Goal: Task Accomplishment & Management: Use online tool/utility

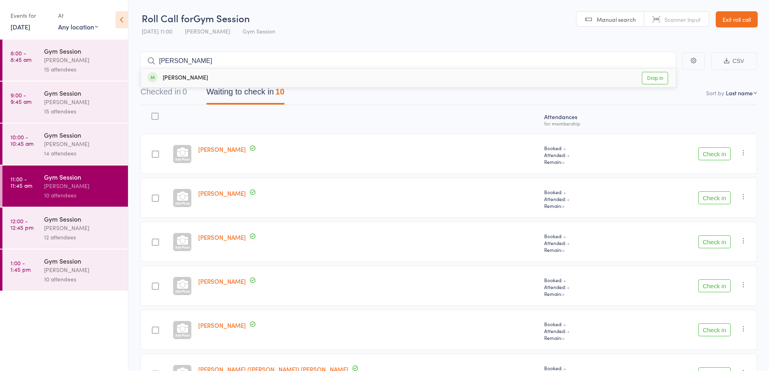
type input "[PERSON_NAME]"
click at [656, 80] on link "Drop in" at bounding box center [655, 78] width 26 height 13
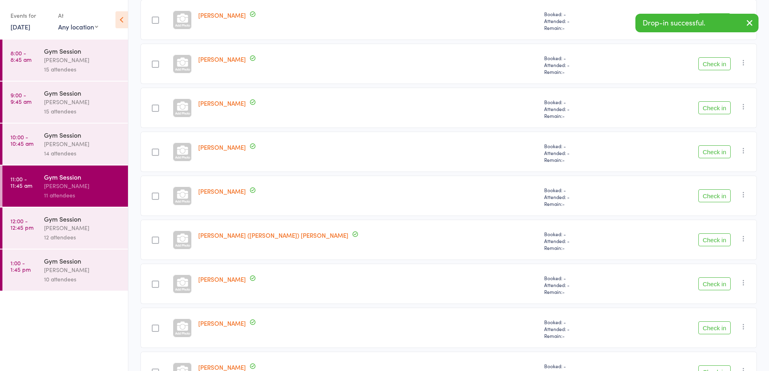
scroll to position [133, 0]
click at [710, 285] on button "Check in" at bounding box center [714, 284] width 32 height 13
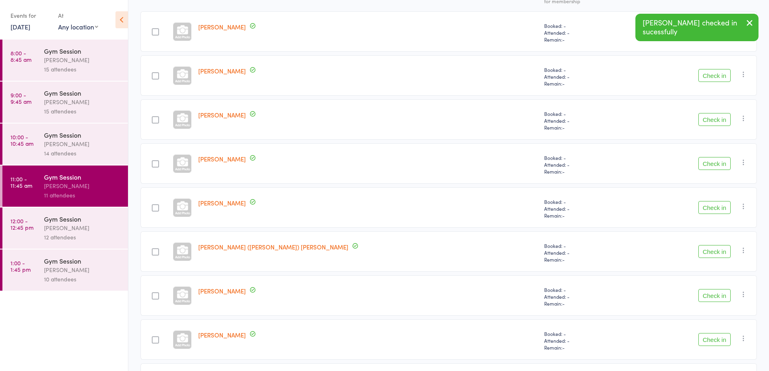
scroll to position [191, 0]
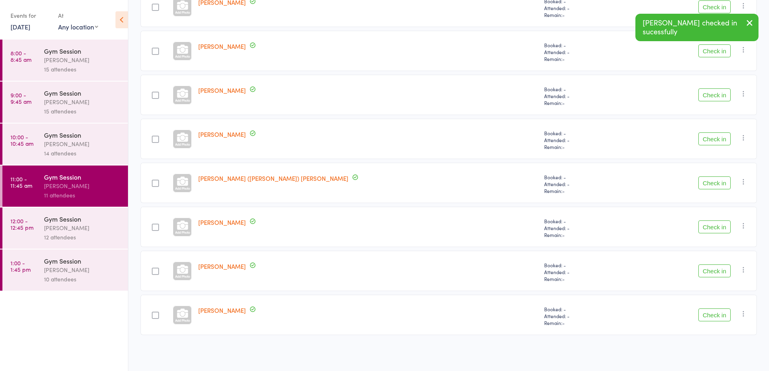
click at [714, 316] on button "Check in" at bounding box center [714, 314] width 32 height 13
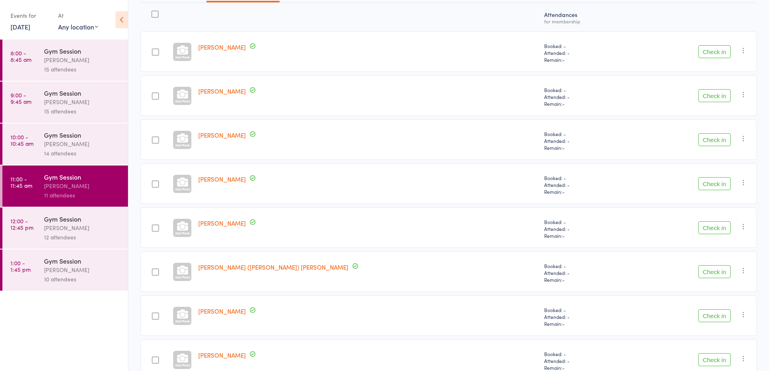
scroll to position [147, 0]
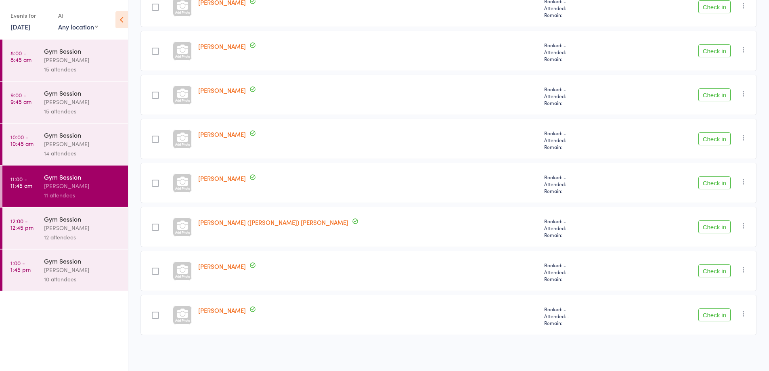
click at [717, 54] on button "Check in" at bounding box center [714, 50] width 32 height 13
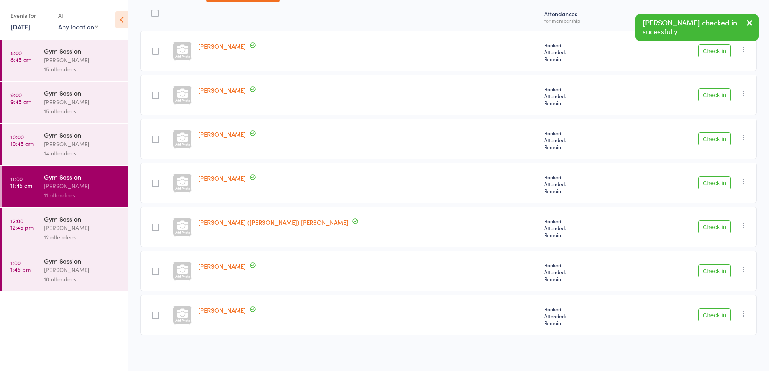
scroll to position [103, 0]
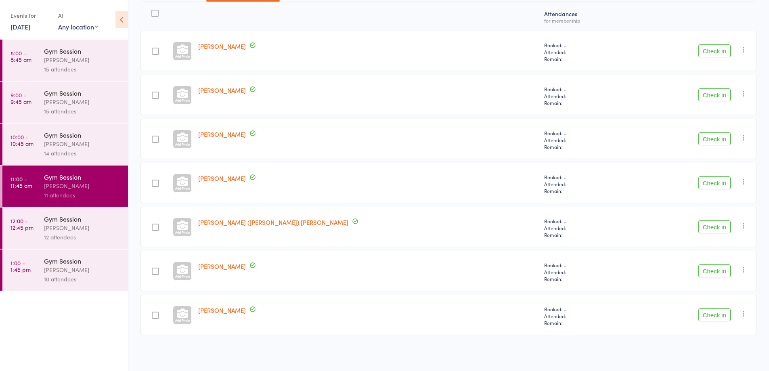
click at [718, 182] on button "Check in" at bounding box center [714, 182] width 32 height 13
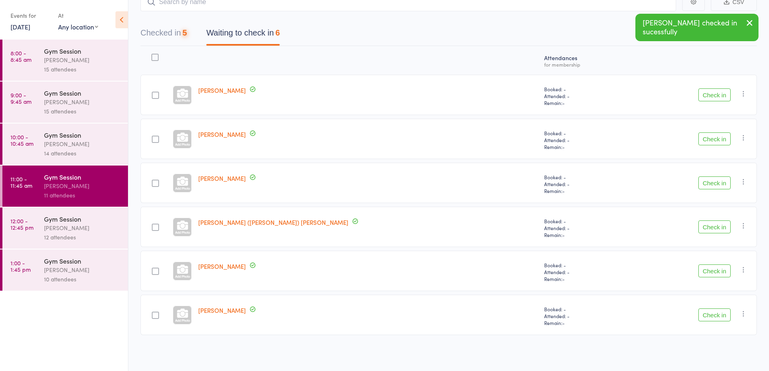
scroll to position [59, 0]
click at [723, 230] on button "Check in" at bounding box center [714, 226] width 32 height 13
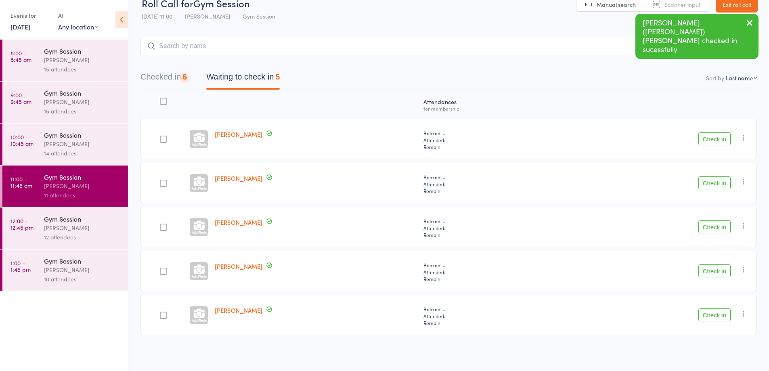
scroll to position [15, 0]
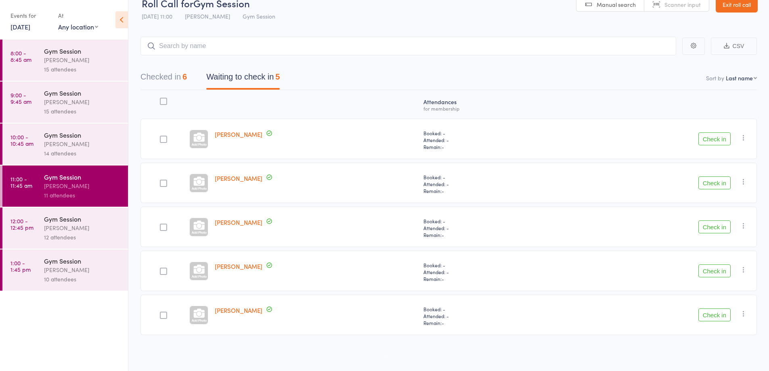
drag, startPoint x: 702, startPoint y: 137, endPoint x: 689, endPoint y: 139, distance: 12.3
click at [693, 138] on div "Check in Check in Send message Add Note Add Task Add Flag Remove [PERSON_NAME] …" at bounding box center [657, 139] width 200 height 40
click at [723, 137] on button "Check in" at bounding box center [714, 138] width 32 height 13
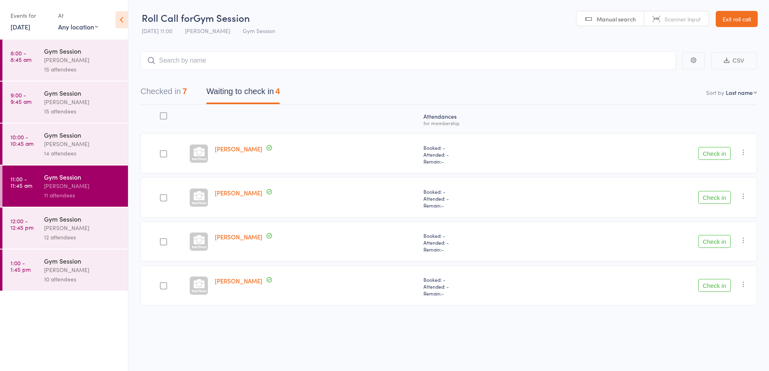
drag, startPoint x: 410, startPoint y: 308, endPoint x: 698, endPoint y: 387, distance: 299.3
drag, startPoint x: 698, startPoint y: 387, endPoint x: 715, endPoint y: 243, distance: 144.3
click at [715, 243] on button "Check in" at bounding box center [714, 241] width 32 height 13
click at [708, 152] on button "Check in" at bounding box center [714, 153] width 32 height 13
click at [716, 152] on button "Check in" at bounding box center [714, 153] width 32 height 13
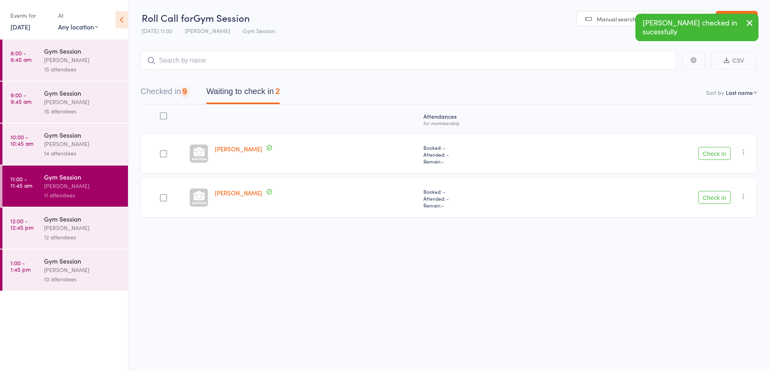
click at [705, 157] on button "Check in" at bounding box center [714, 153] width 32 height 13
click at [717, 159] on button "Check in" at bounding box center [714, 153] width 32 height 13
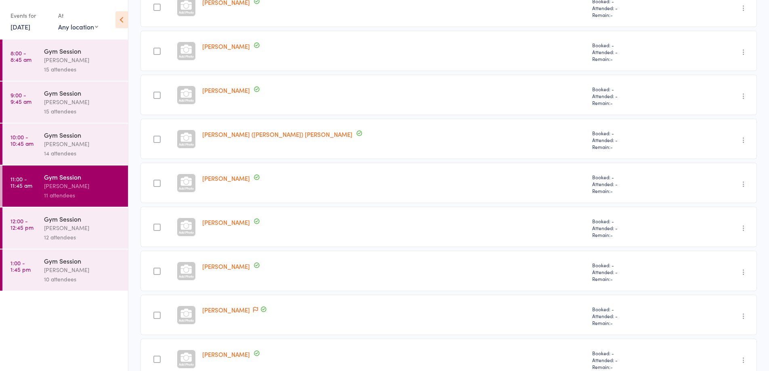
scroll to position [279, 0]
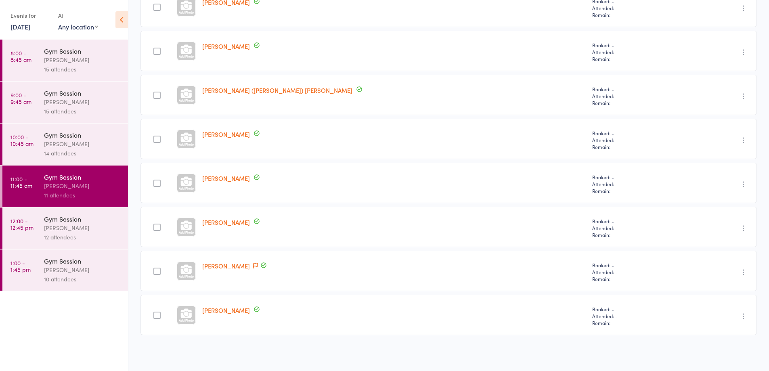
click at [80, 232] on div "[PERSON_NAME]" at bounding box center [82, 227] width 77 height 9
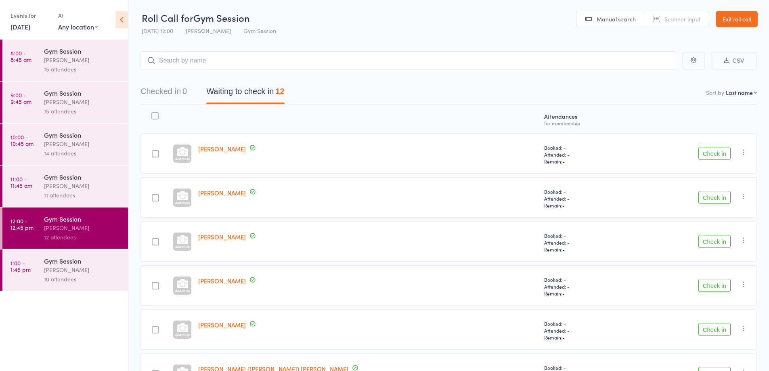
click at [75, 253] on div "Gym Session [PERSON_NAME] 10 attendees" at bounding box center [86, 269] width 84 height 41
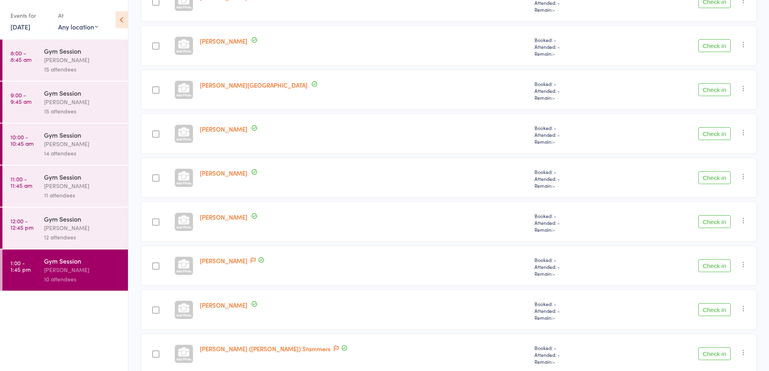
scroll to position [155, 0]
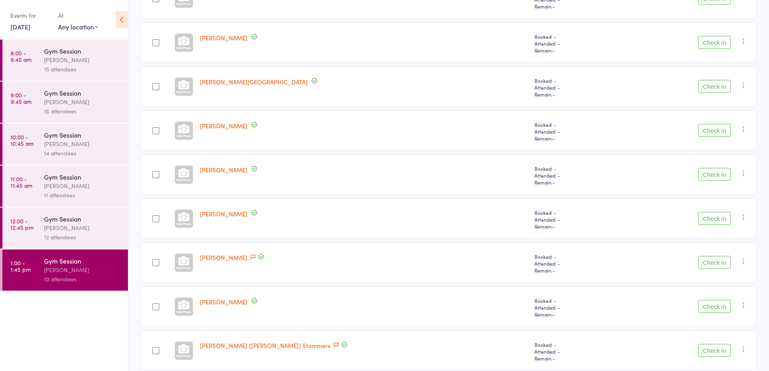
click at [744, 262] on icon "button" at bounding box center [744, 261] width 8 height 8
click at [710, 330] on li "Remove" at bounding box center [714, 331] width 67 height 11
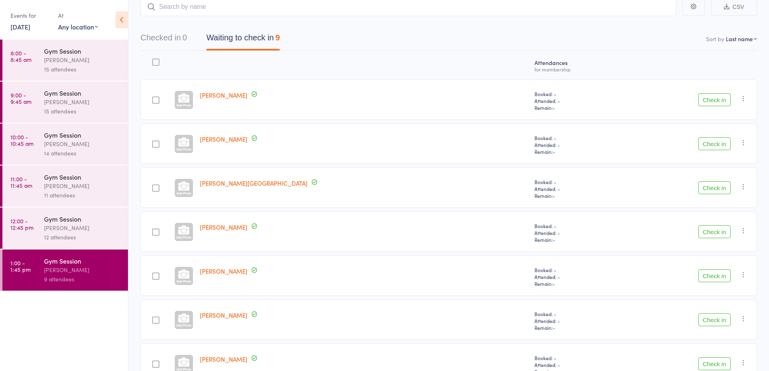
scroll to position [0, 0]
